Goal: Find specific page/section: Find specific page/section

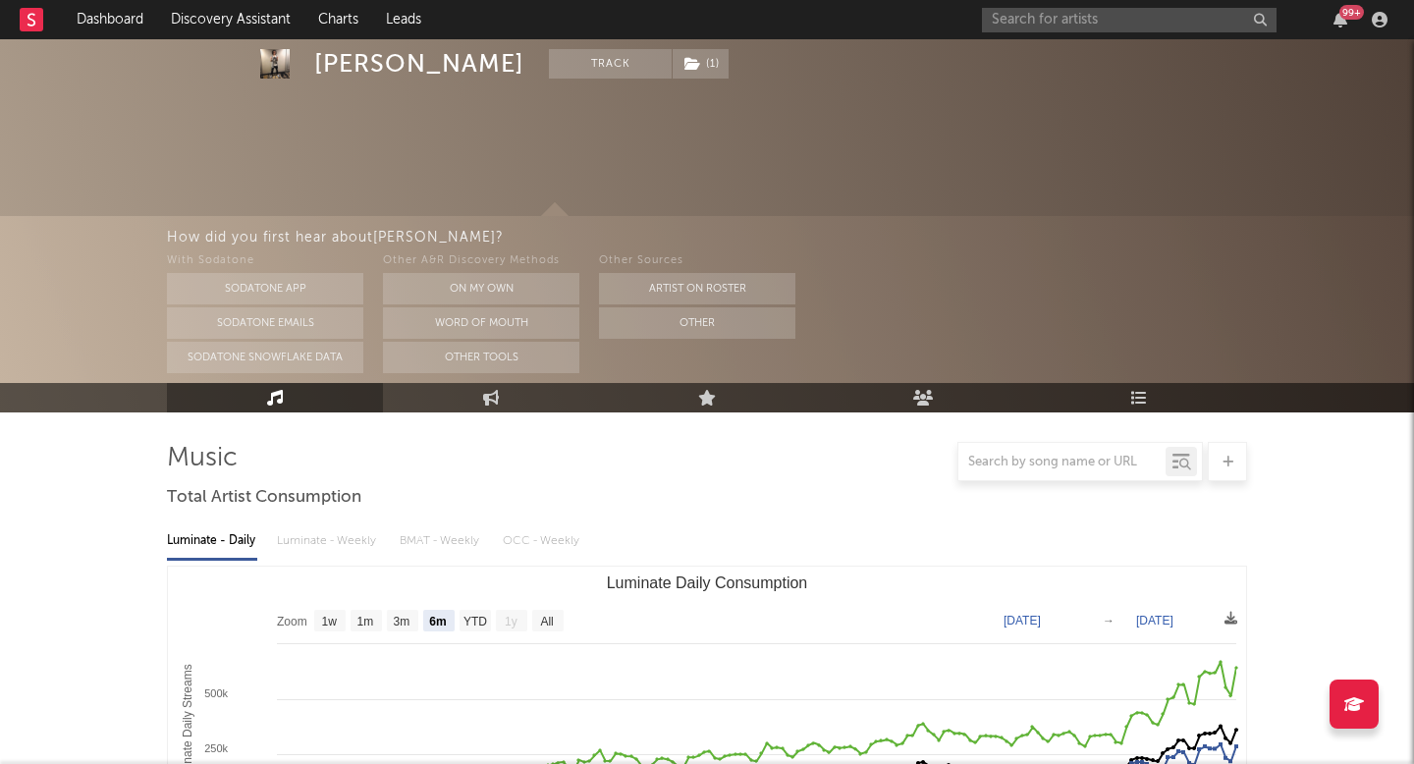
select select "6m"
select select "1w"
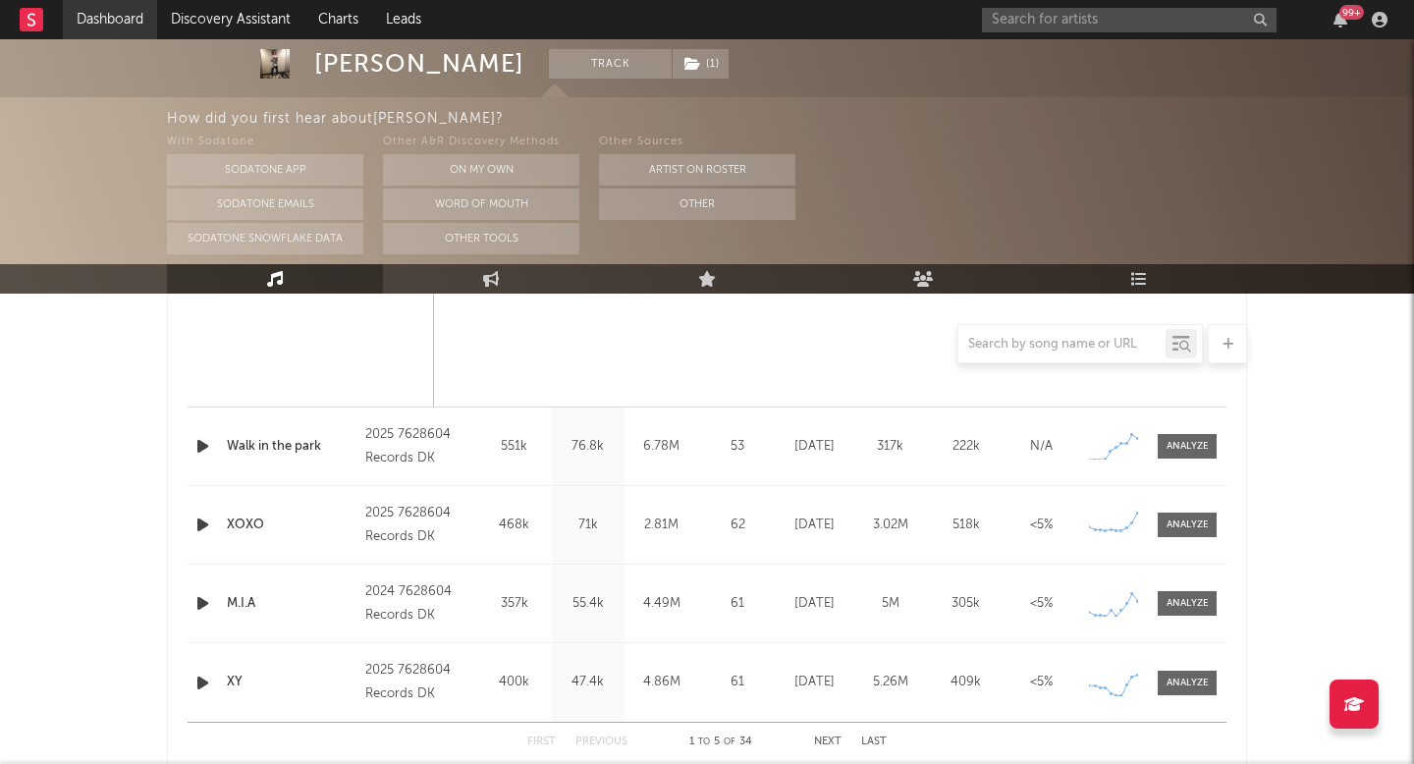
click at [127, 20] on link "Dashboard" at bounding box center [110, 19] width 94 height 39
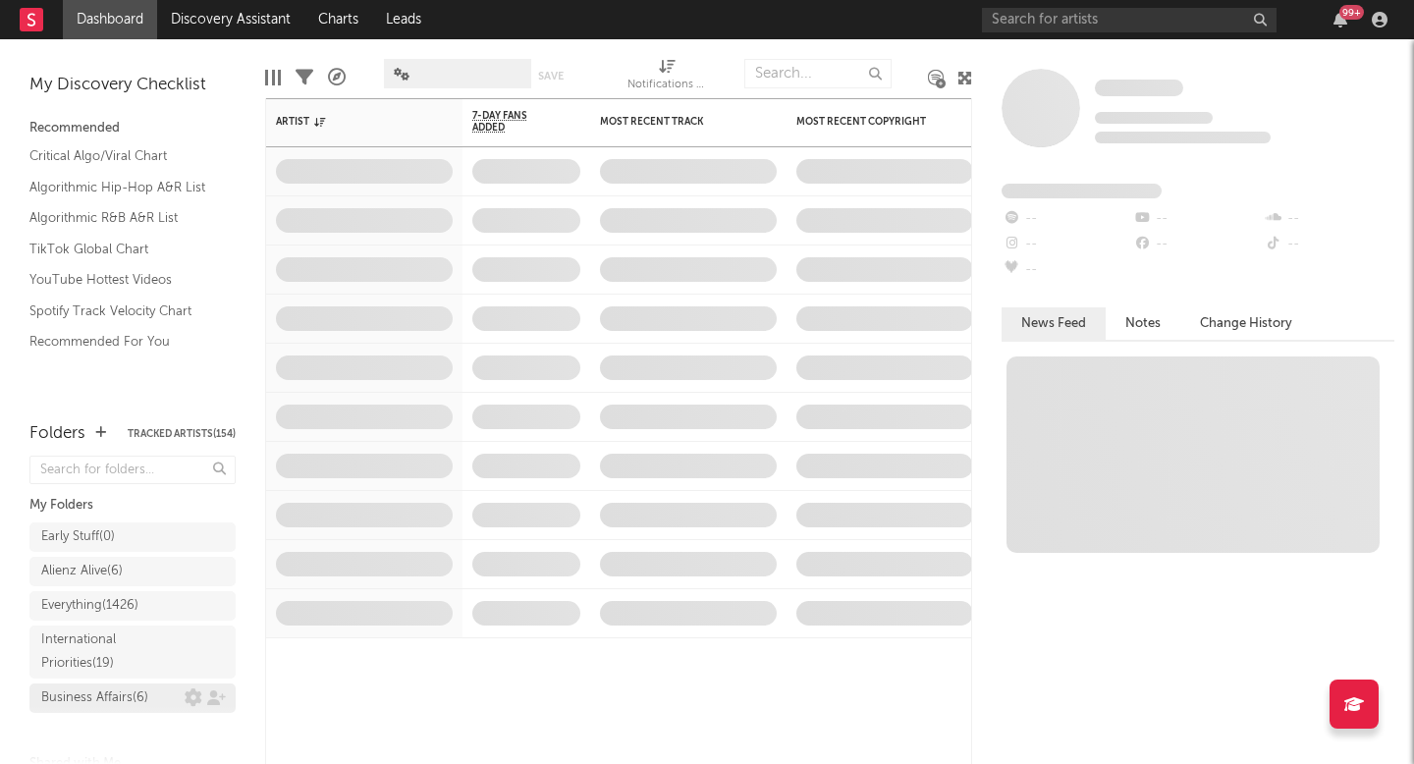
click at [169, 689] on div "Business Affairs ( 6 )" at bounding box center [112, 698] width 143 height 24
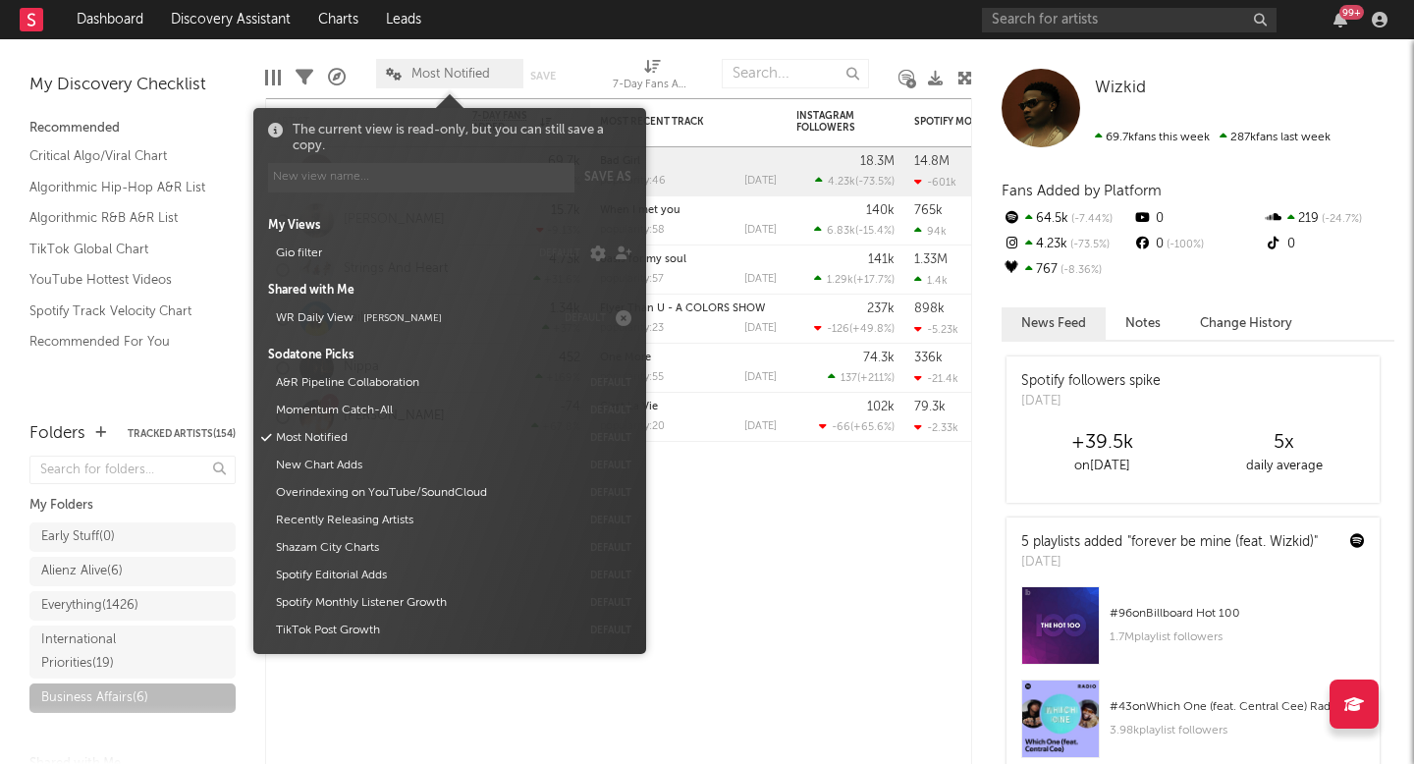
click at [455, 60] on span "Most Notified" at bounding box center [449, 73] width 147 height 29
click at [348, 313] on button "WR Daily View [PERSON_NAME]" at bounding box center [412, 317] width 286 height 27
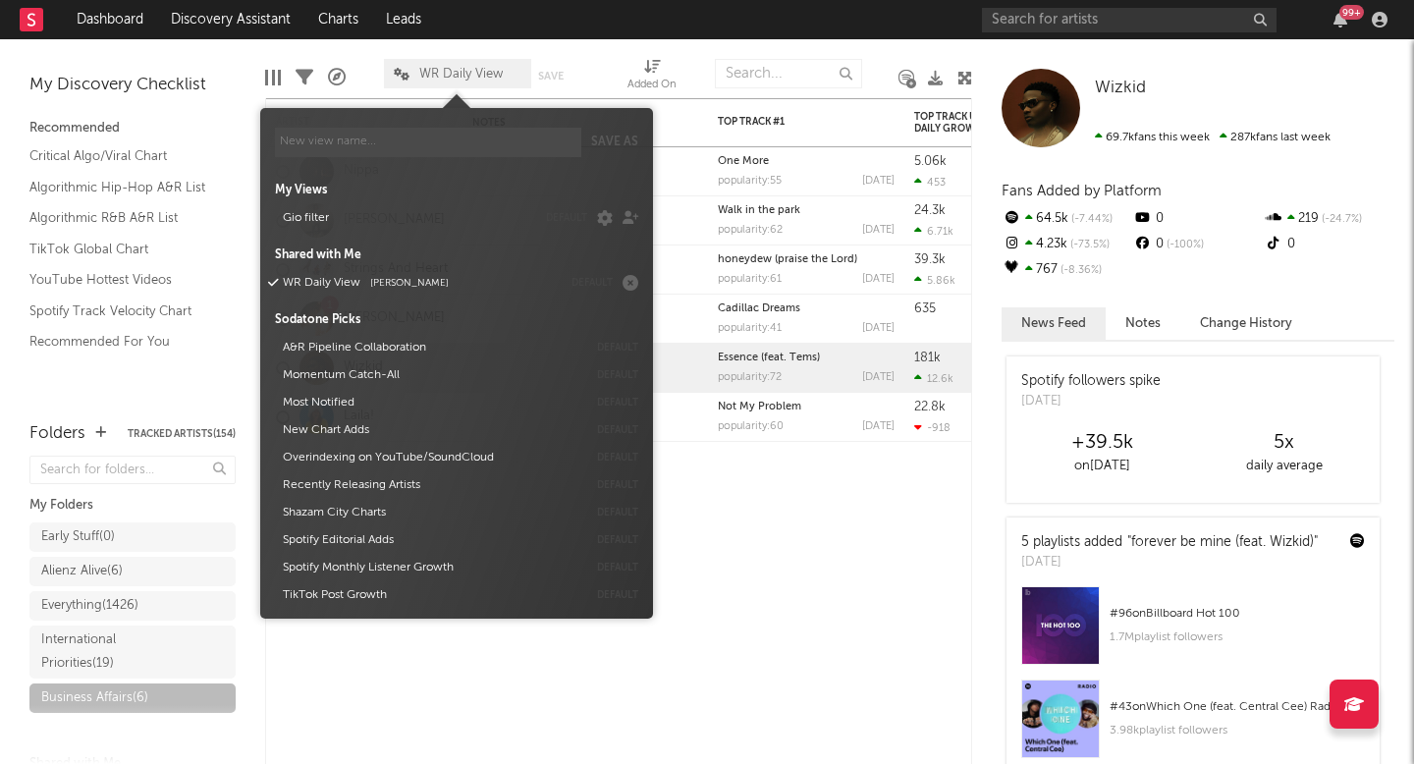
click at [751, 40] on div "Edit Columns Filters A&R Pipeline WR Daily View Save Save as Added On" at bounding box center [618, 68] width 707 height 59
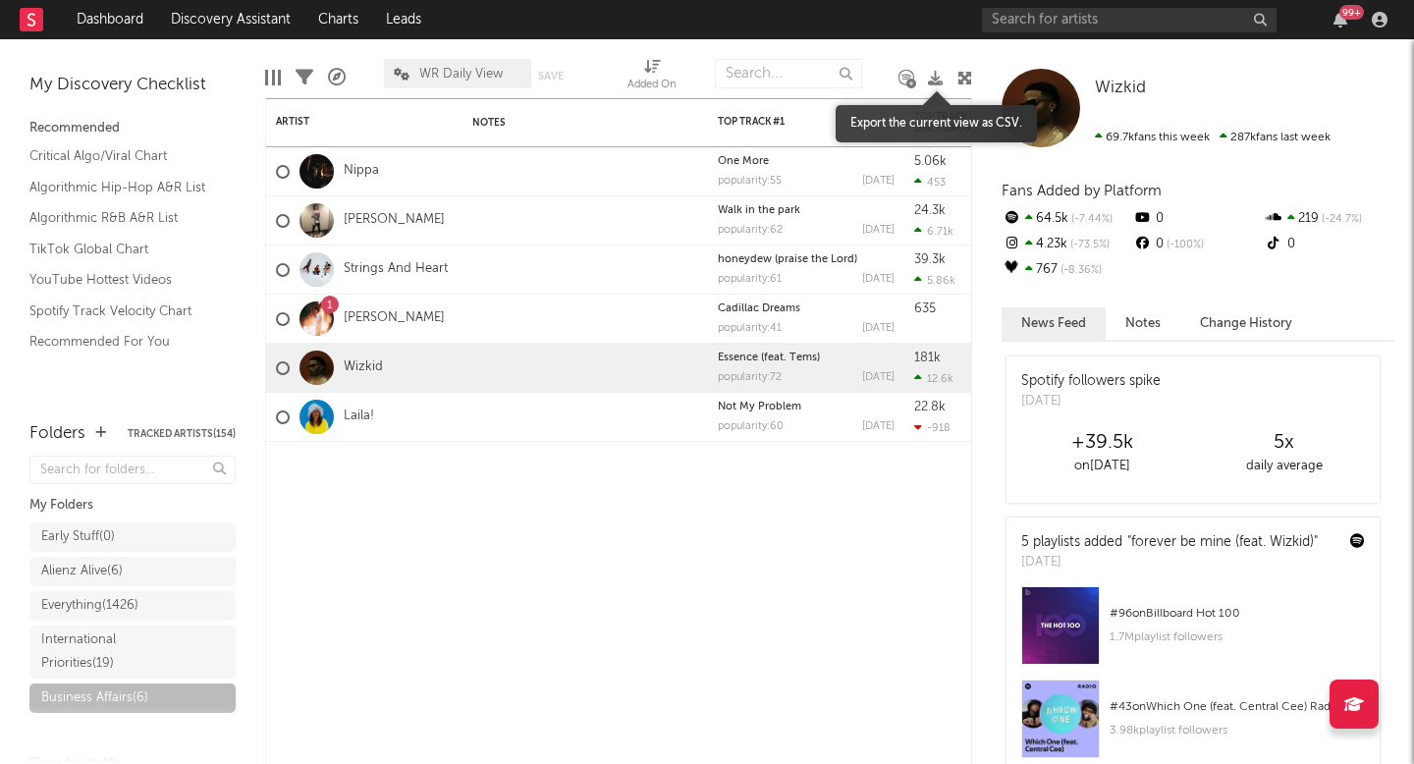
click at [936, 72] on icon at bounding box center [935, 78] width 15 height 15
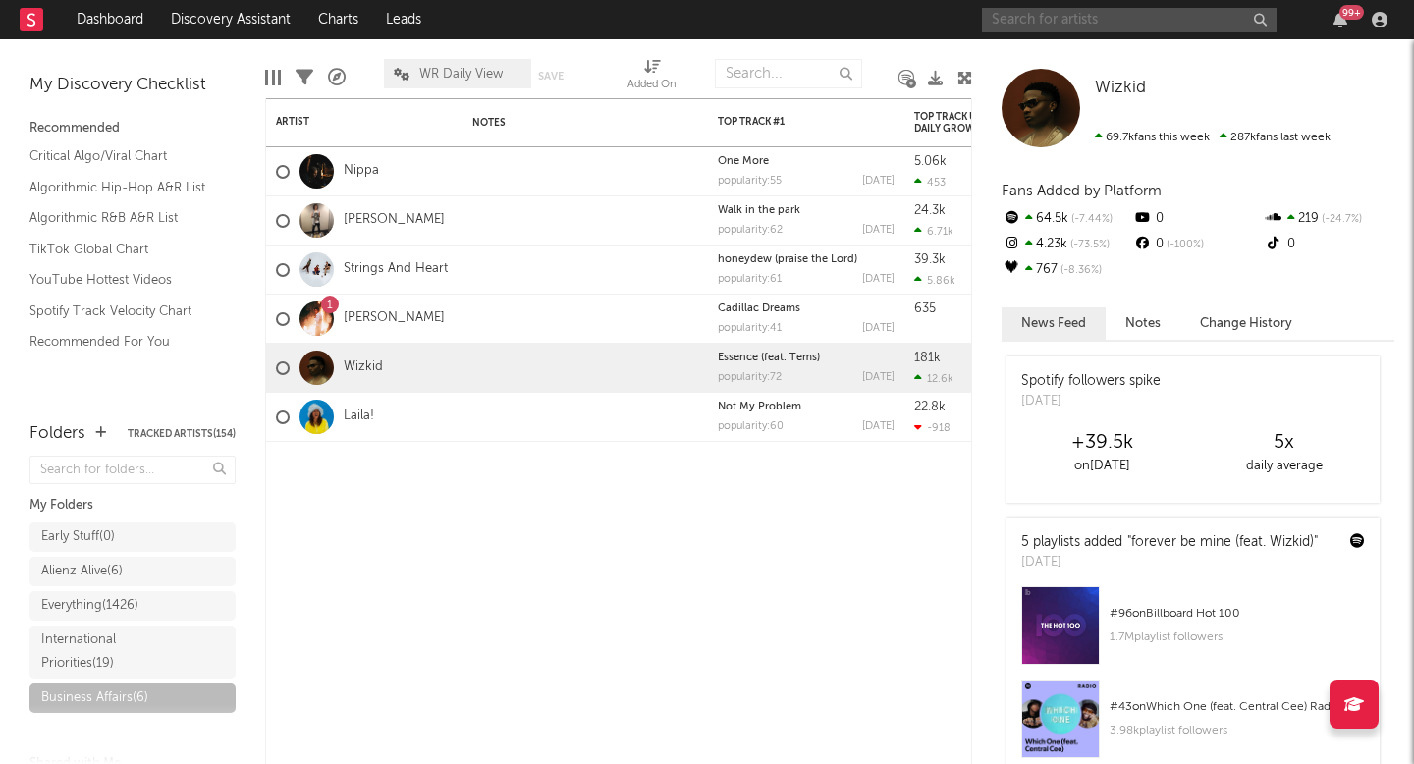
click at [1042, 22] on input "text" at bounding box center [1129, 20] width 295 height 25
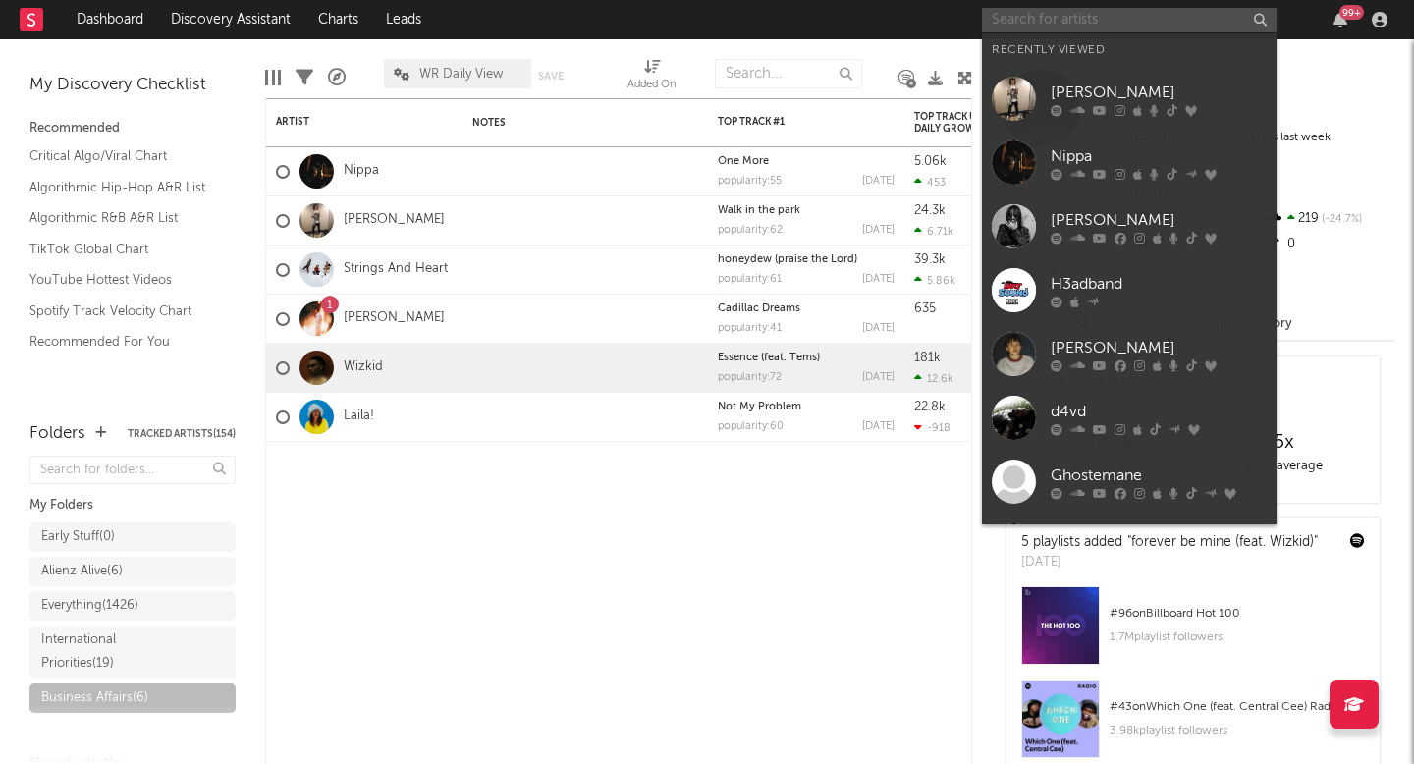
type input "f"
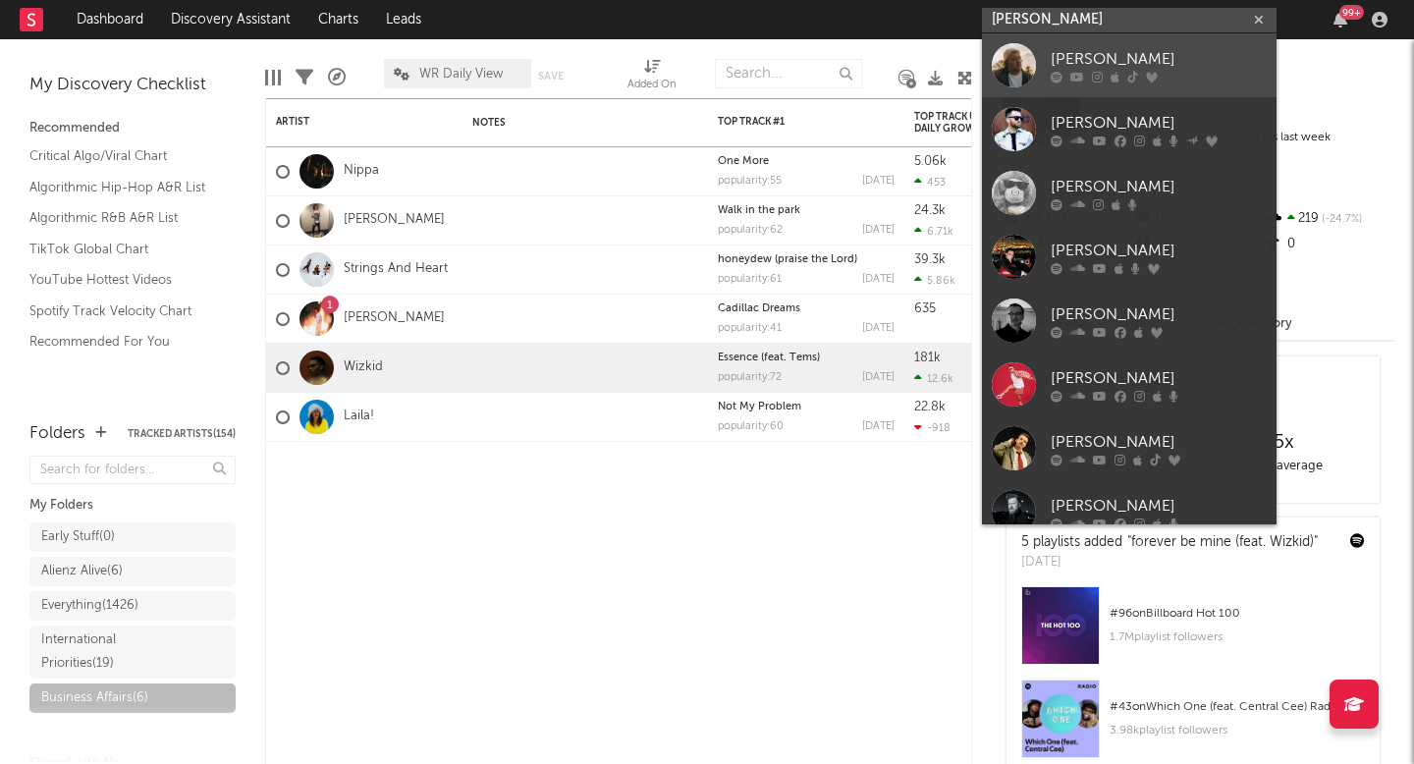
type input "[PERSON_NAME]"
click at [1099, 67] on div "[PERSON_NAME]" at bounding box center [1159, 59] width 216 height 24
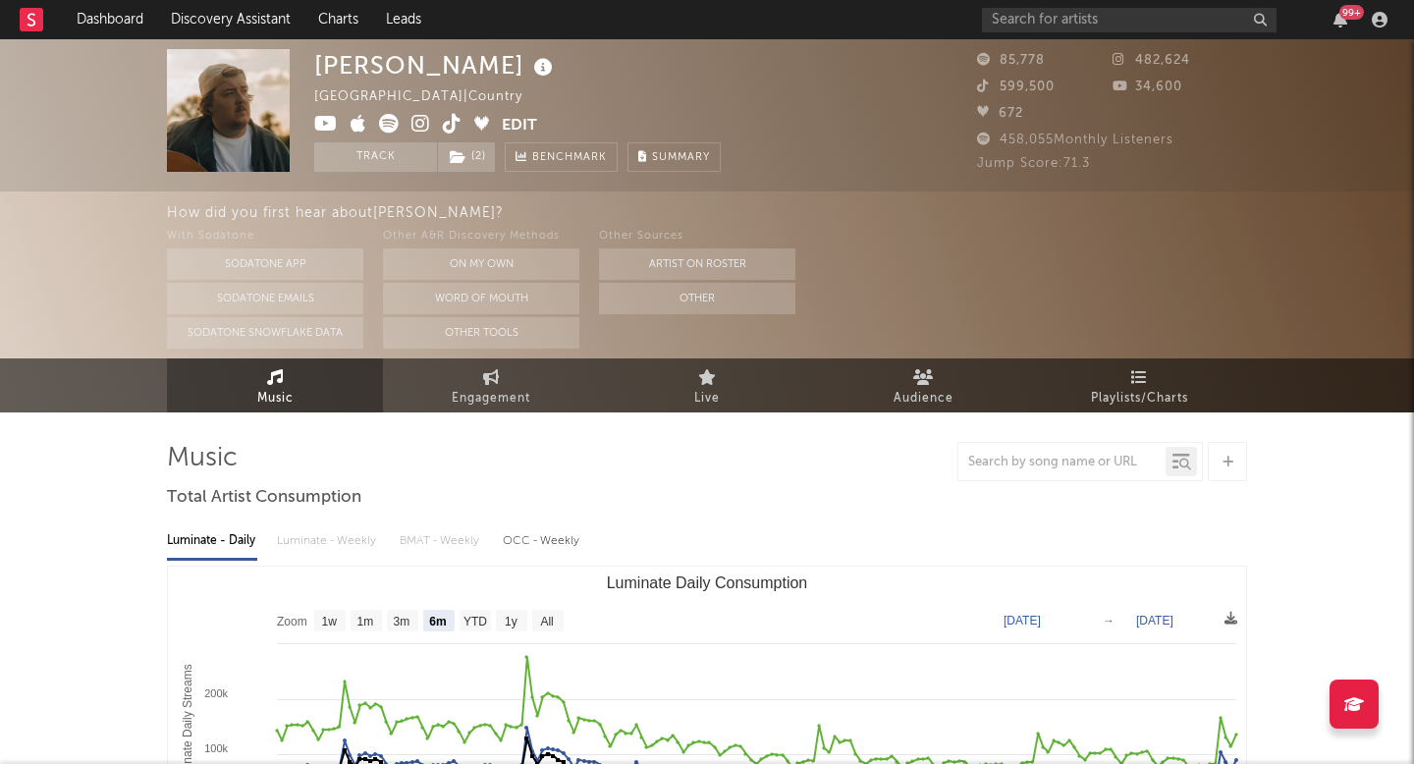
select select "6m"
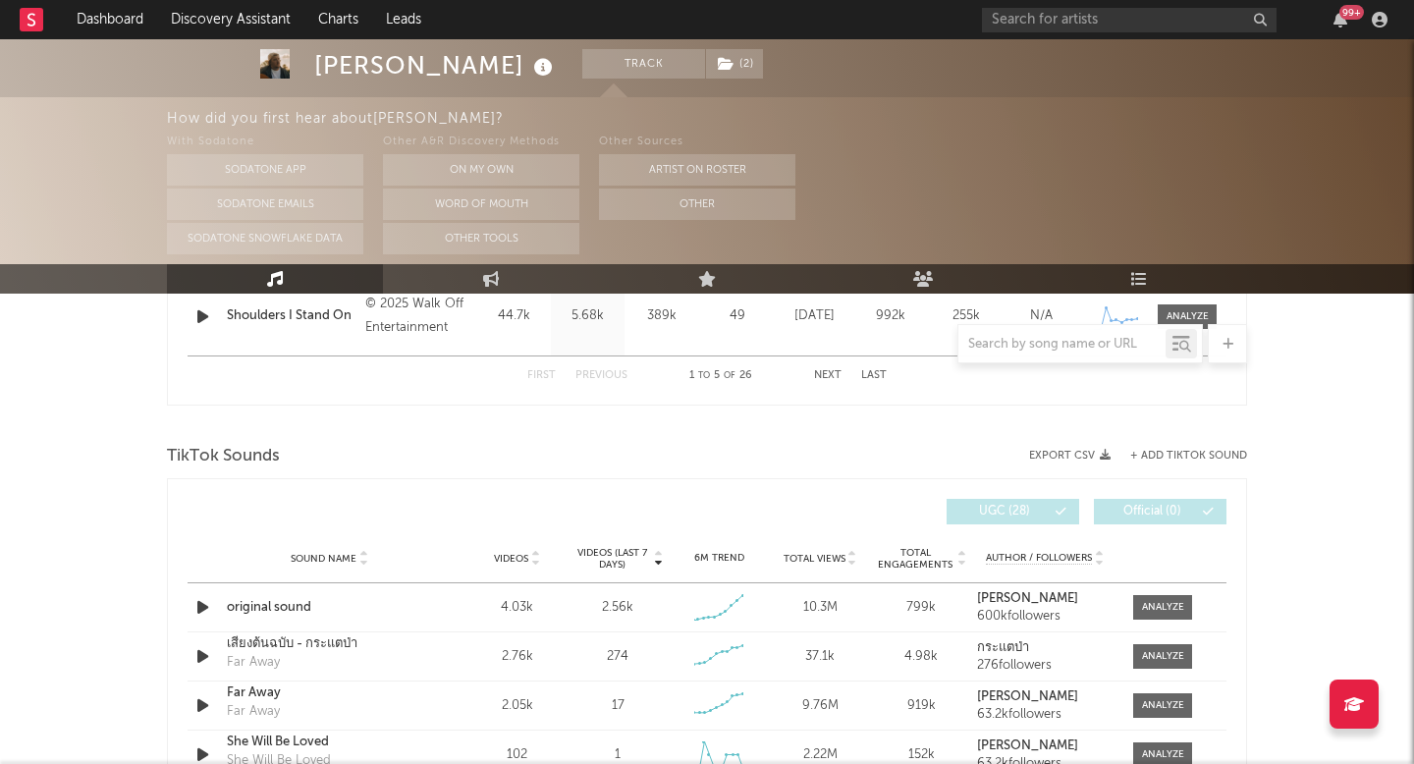
scroll to position [1208, 0]
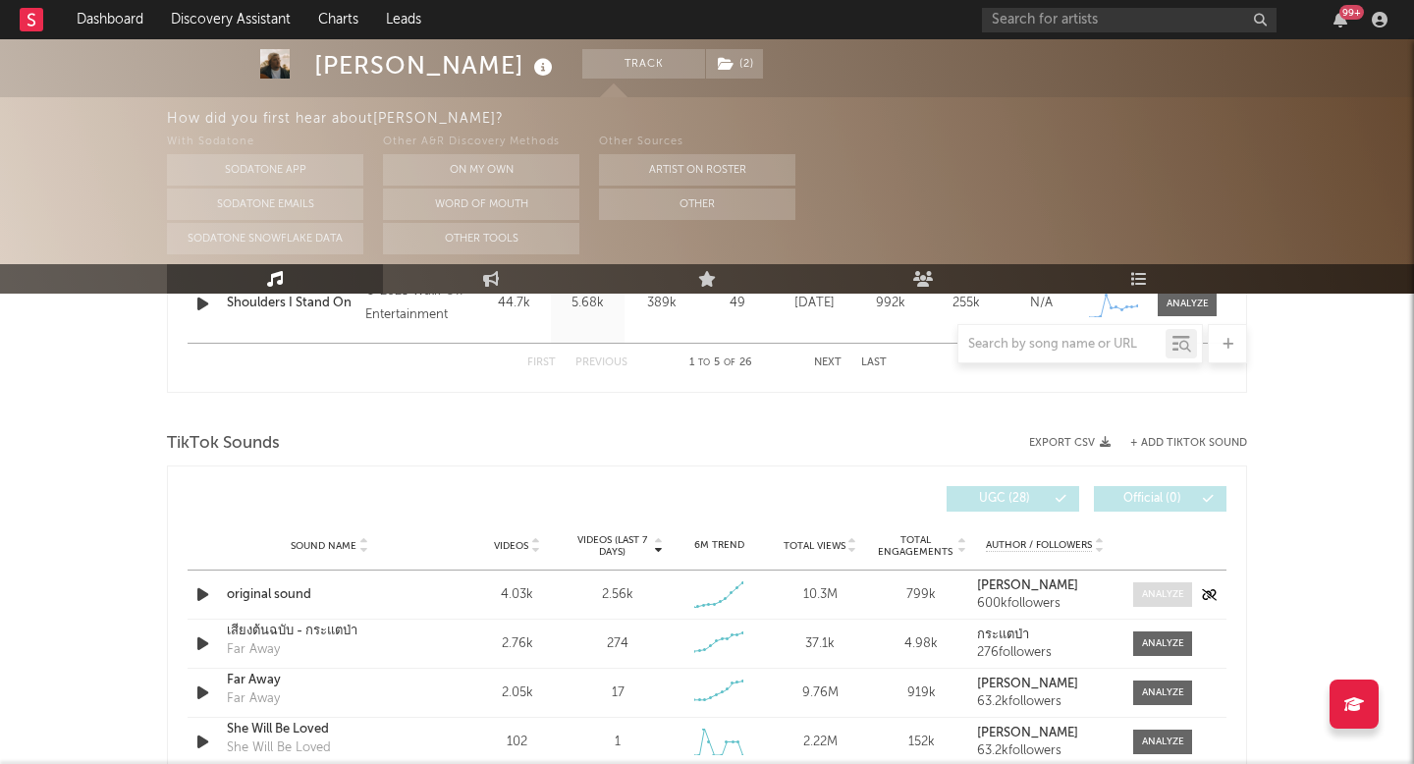
click at [1168, 598] on div at bounding box center [1163, 594] width 42 height 15
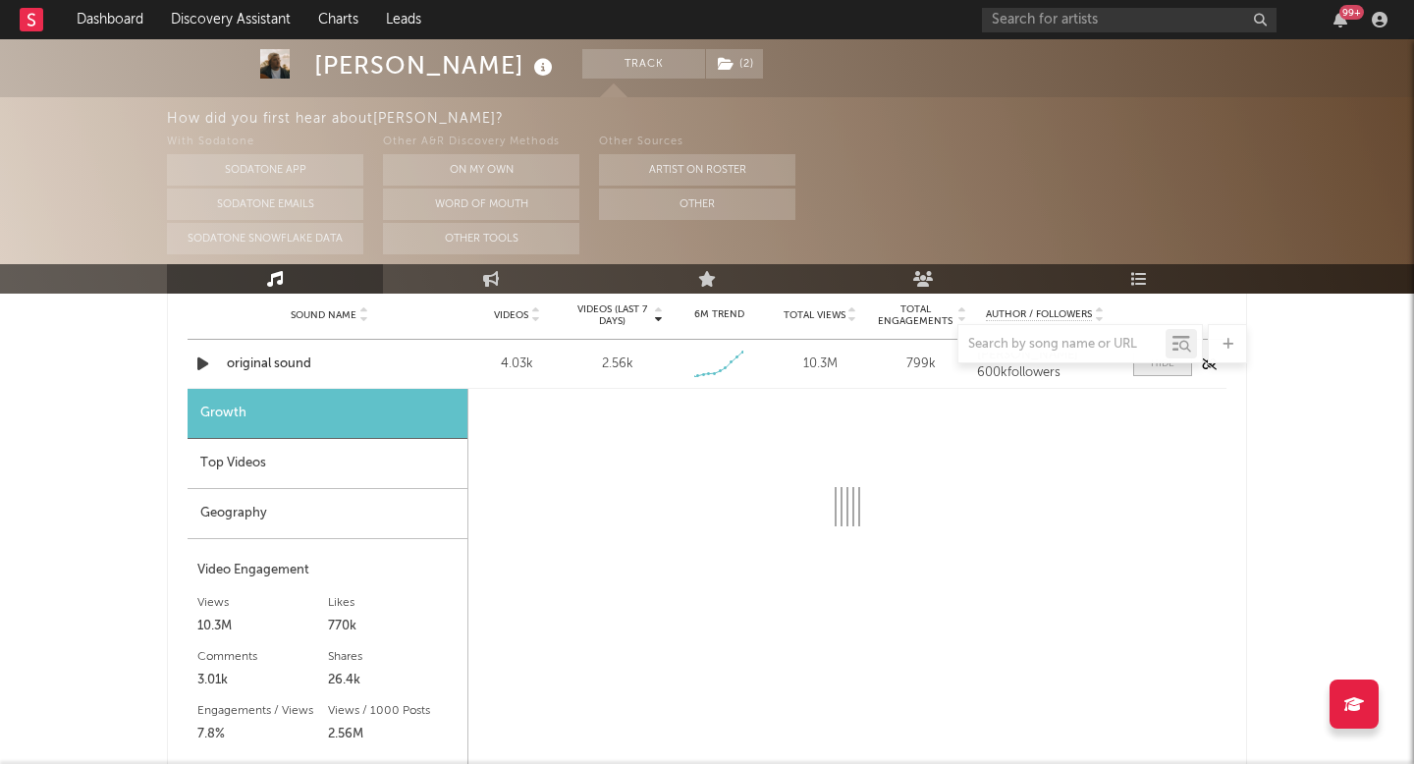
select select "1w"
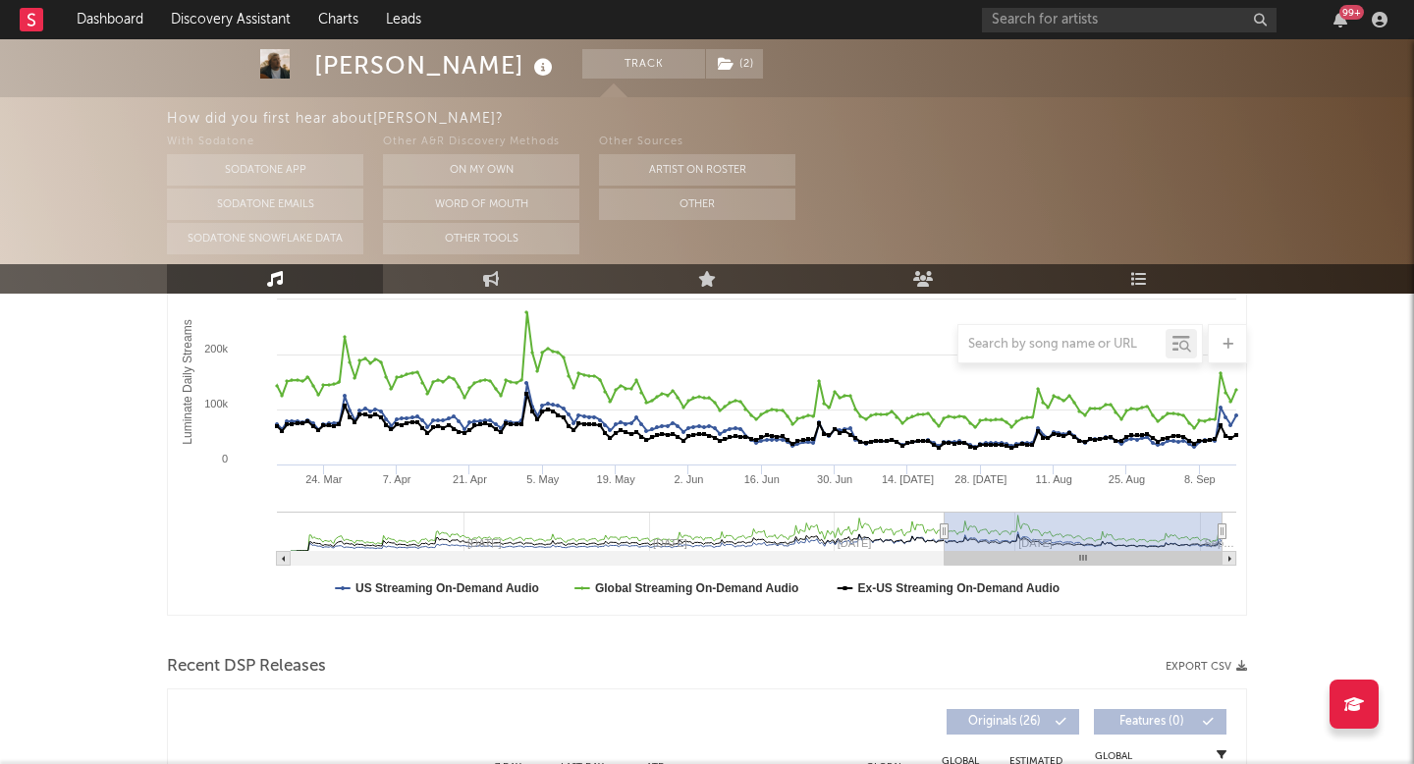
scroll to position [0, 0]
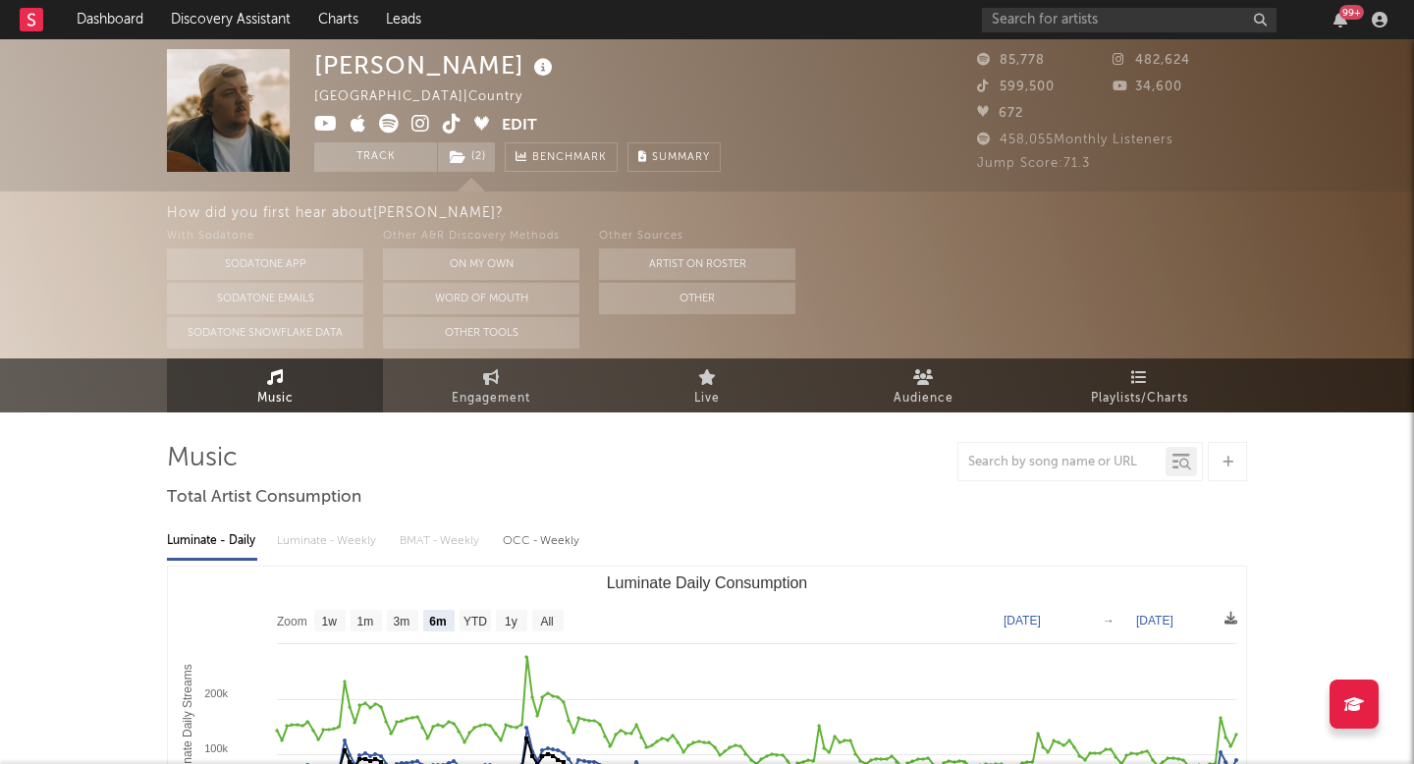
click at [458, 124] on icon at bounding box center [452, 124] width 19 height 20
click at [446, 125] on icon at bounding box center [452, 124] width 19 height 20
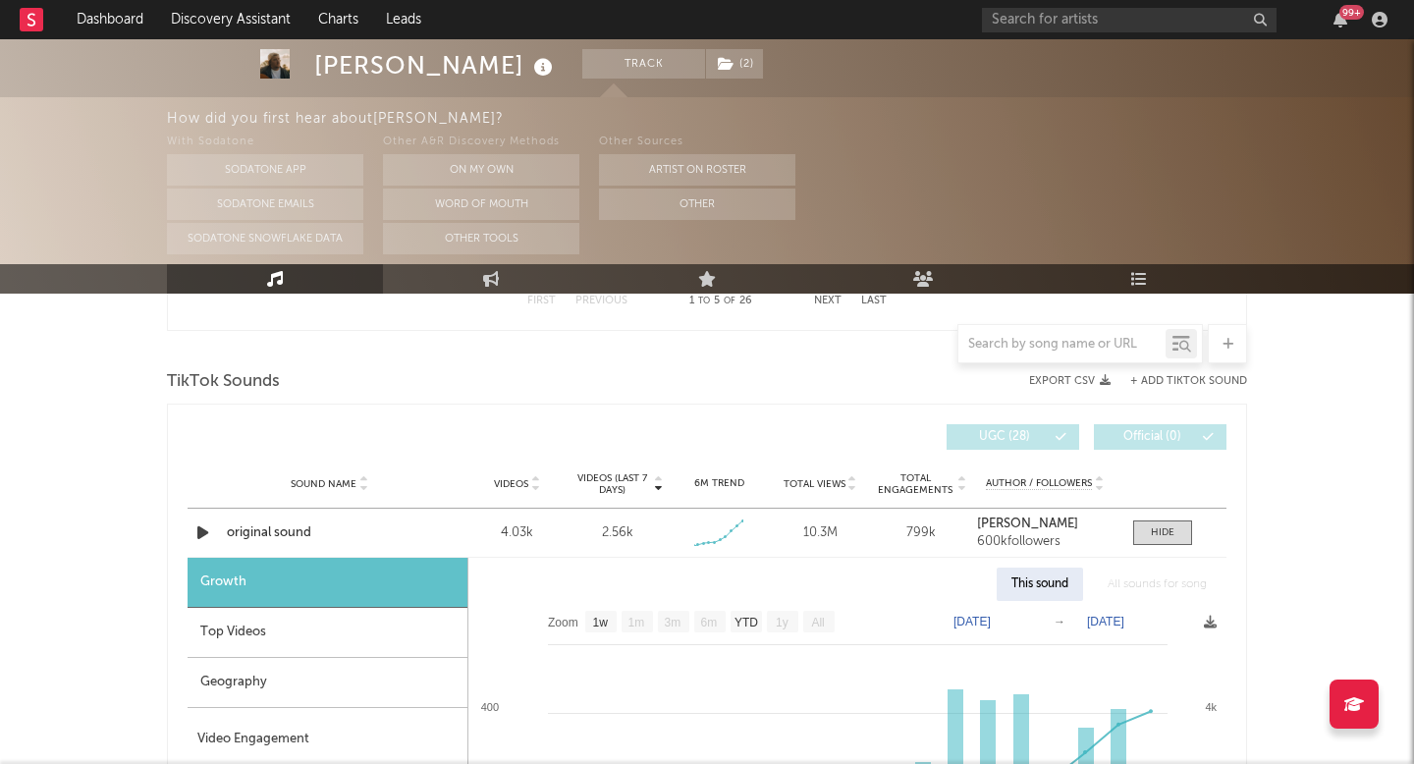
scroll to position [1271, 0]
